Goal: Browse casually: Explore the website without a specific task or goal

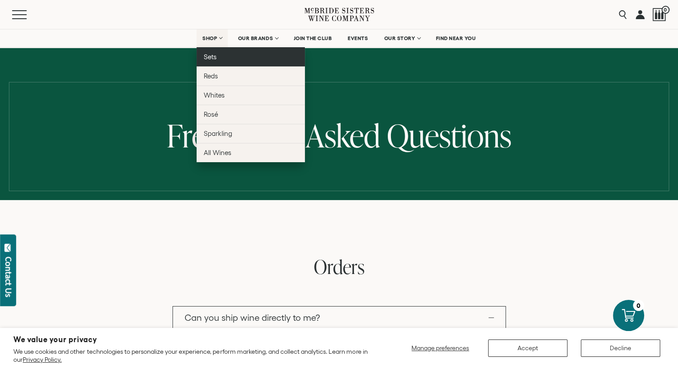
click at [212, 56] on span "Sets" at bounding box center [210, 57] width 13 height 8
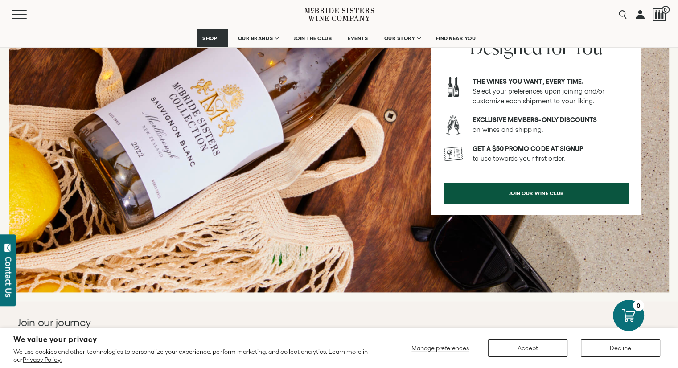
scroll to position [1121, 0]
